Goal: Task Accomplishment & Management: Manage account settings

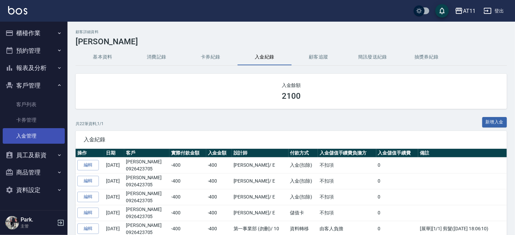
click at [28, 133] on link "入金管理" at bounding box center [34, 136] width 62 height 16
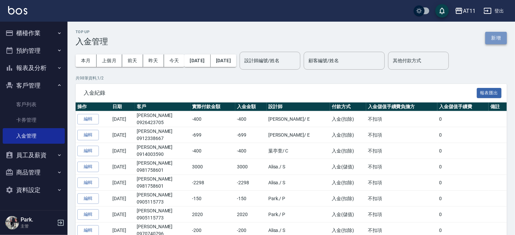
click at [500, 39] on button "新增" at bounding box center [496, 38] width 22 height 12
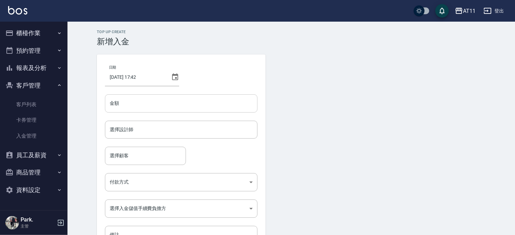
click at [132, 103] on input "金額" at bounding box center [181, 103] width 153 height 18
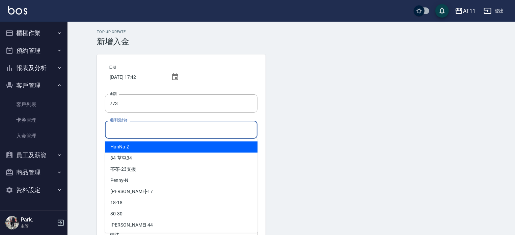
click at [131, 127] on input "選擇設計師" at bounding box center [181, 130] width 147 height 12
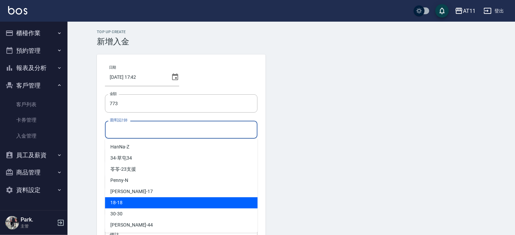
scroll to position [34, 0]
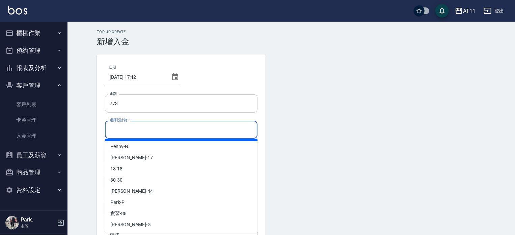
click at [110, 105] on input "773" at bounding box center [181, 103] width 153 height 18
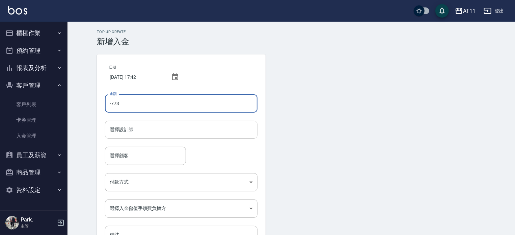
click at [165, 136] on div "選擇設計師" at bounding box center [181, 130] width 153 height 18
type input "-773"
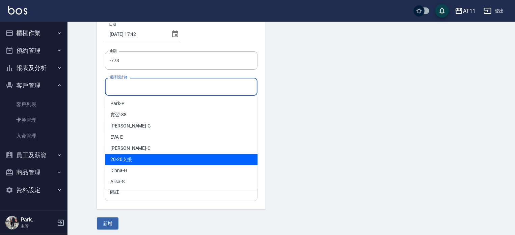
scroll to position [46, 0]
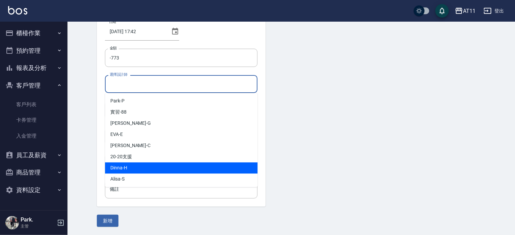
click at [116, 166] on span "Dinna -H" at bounding box center [118, 167] width 17 height 7
type input "Dinna-H"
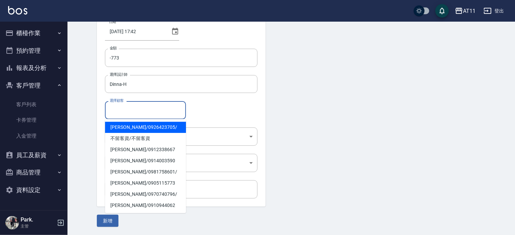
click at [144, 112] on input "選擇顧客" at bounding box center [145, 110] width 75 height 12
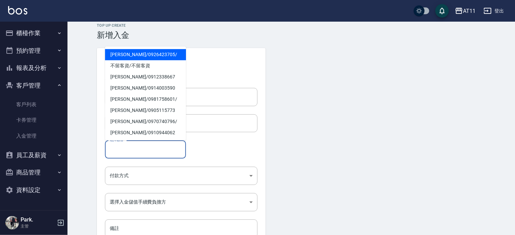
scroll to position [0, 0]
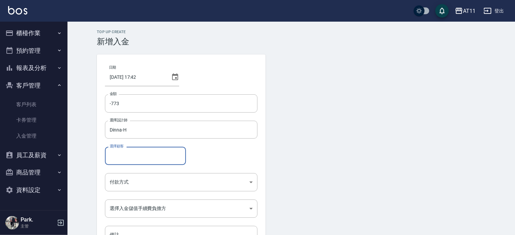
click at [137, 156] on input "選擇顧客" at bounding box center [145, 156] width 75 height 12
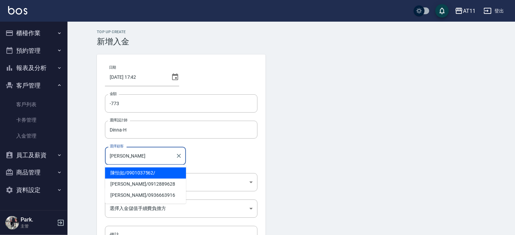
click at [128, 173] on span "陳怡如 / 0901037562 /" at bounding box center [145, 172] width 81 height 11
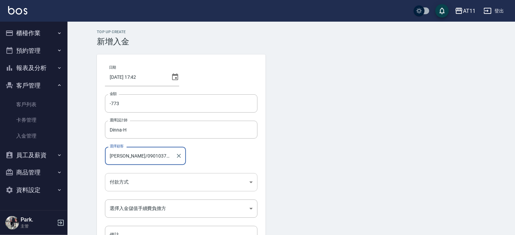
type input "陳怡如/0901037562/"
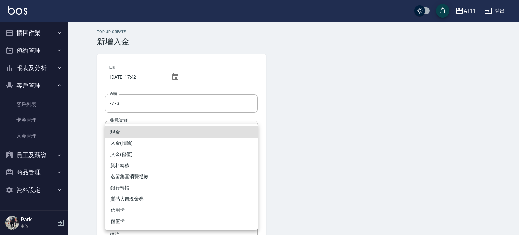
click at [128, 183] on body "AT11 登出 櫃檯作業 打帳單 帳單列表 現金收支登錄 材料自購登錄 每日結帳 排班表 現場電腦打卡 掃碼打卡 預約管理 預約管理 單日預約紀錄 單週預約紀…" at bounding box center [259, 140] width 519 height 280
click at [125, 142] on li "入金(扣除)" at bounding box center [181, 142] width 153 height 11
type input "入金(扣除)"
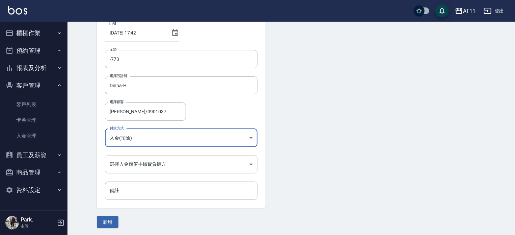
scroll to position [46, 0]
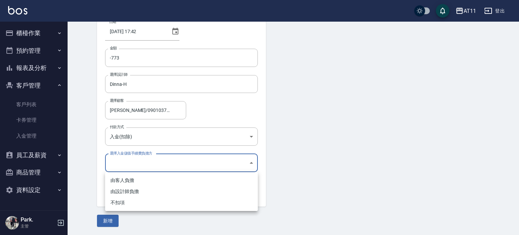
click at [138, 159] on body "AT11 登出 櫃檯作業 打帳單 帳單列表 現金收支登錄 材料自購登錄 每日結帳 排班表 現場電腦打卡 掃碼打卡 預約管理 預約管理 單日預約紀錄 單週預約紀…" at bounding box center [259, 94] width 519 height 280
click at [125, 202] on li "不扣項" at bounding box center [181, 202] width 153 height 11
type input "WITHOUTHANDLINGFEE"
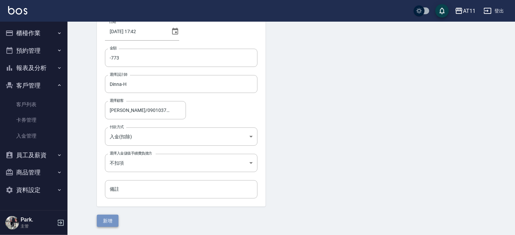
click at [106, 221] on button "新增" at bounding box center [108, 220] width 22 height 12
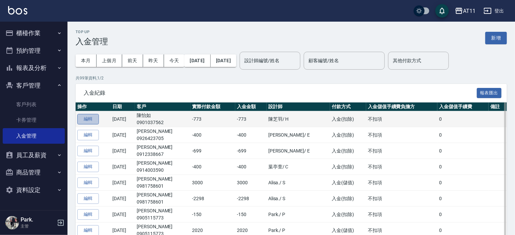
click at [91, 118] on button "編輯" at bounding box center [88, 119] width 22 height 10
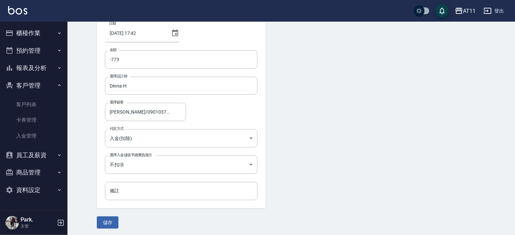
scroll to position [46, 0]
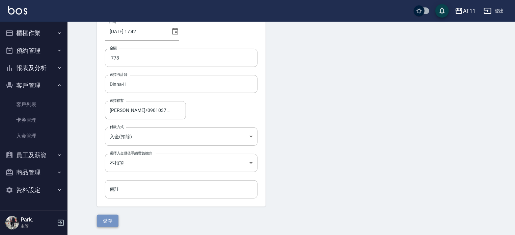
click at [104, 219] on button "儲存" at bounding box center [108, 220] width 22 height 12
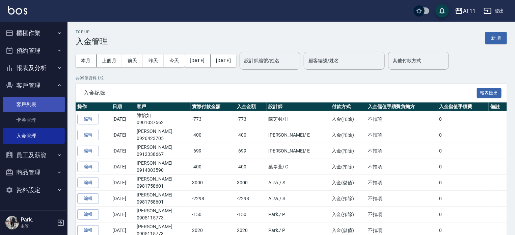
click at [22, 105] on link "客戶列表" at bounding box center [34, 105] width 62 height 16
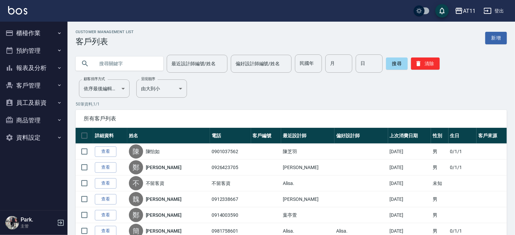
click at [111, 63] on input "text" at bounding box center [126, 63] width 63 height 18
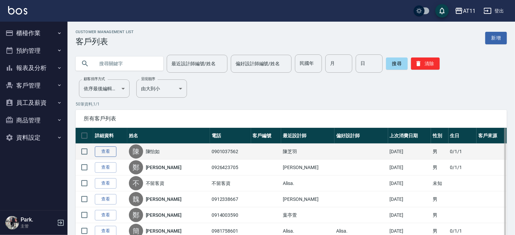
click at [103, 151] on link "查看" at bounding box center [106, 151] width 22 height 10
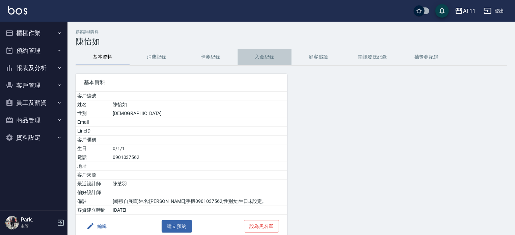
click at [258, 58] on button "入金紀錄" at bounding box center [265, 57] width 54 height 16
